Goal: Transaction & Acquisition: Purchase product/service

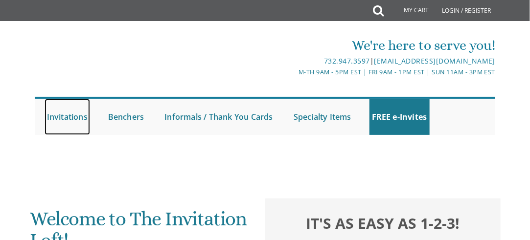
click at [73, 117] on link "Invitations" at bounding box center [67, 117] width 45 height 36
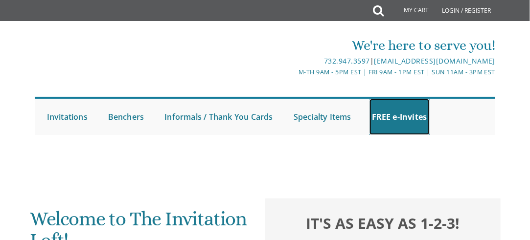
click at [426, 110] on link "FREE e-Invites" at bounding box center [399, 117] width 60 height 36
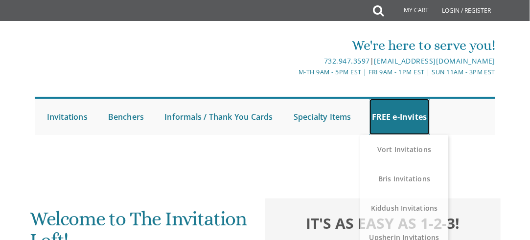
scroll to position [845, 0]
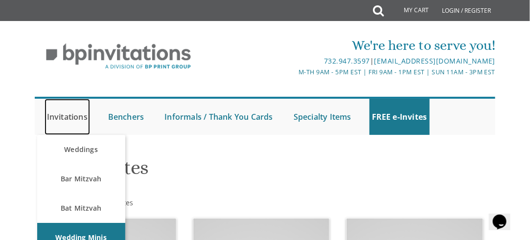
click at [62, 118] on link "Invitations" at bounding box center [67, 117] width 45 height 36
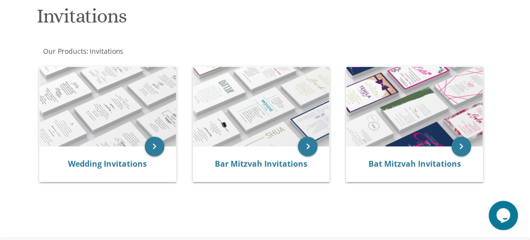
scroll to position [157, 0]
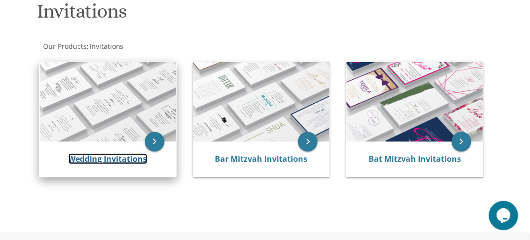
click at [119, 159] on link "Wedding Invitations" at bounding box center [107, 159] width 79 height 11
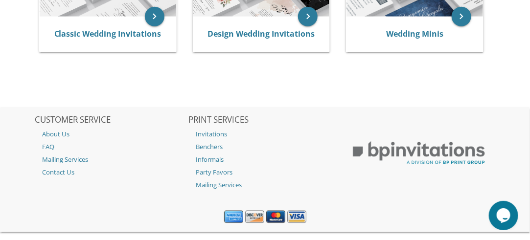
scroll to position [281, 0]
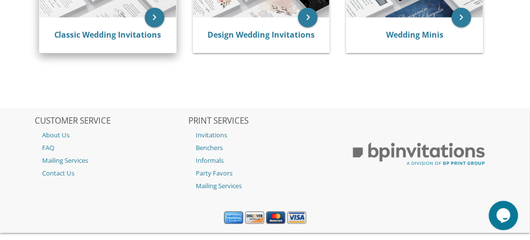
click at [150, 28] on div "Classic Wedding Invitations" at bounding box center [108, 35] width 136 height 35
click at [145, 36] on link "Classic Wedding Invitations" at bounding box center [107, 34] width 107 height 11
